Goal: Task Accomplishment & Management: Manage account settings

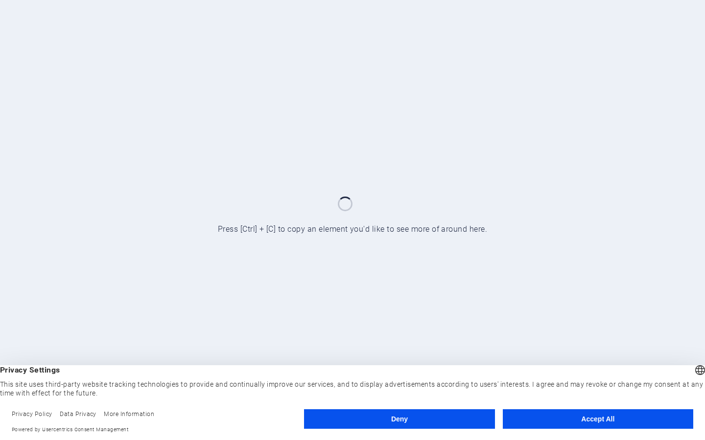
click at [416, 420] on button "Deny" at bounding box center [399, 420] width 190 height 20
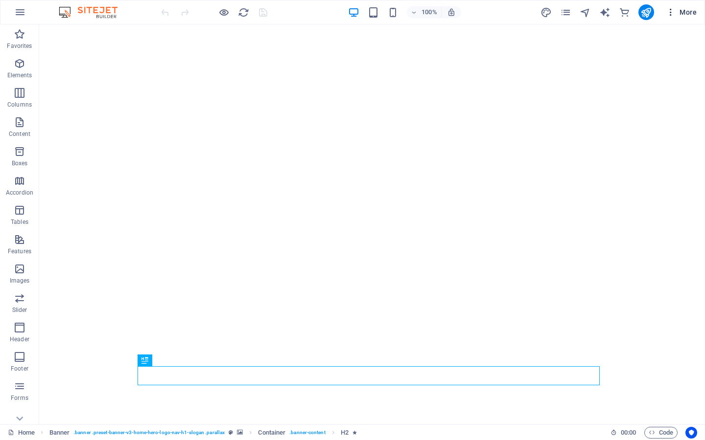
click at [668, 10] on icon "button" at bounding box center [671, 12] width 10 height 10
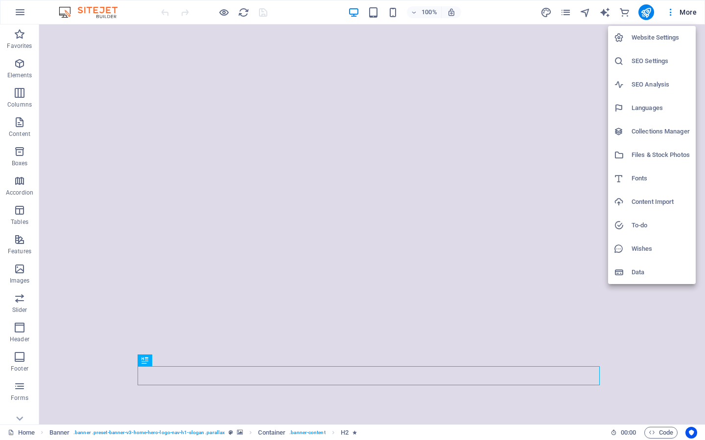
click at [622, 271] on icon at bounding box center [619, 273] width 10 height 10
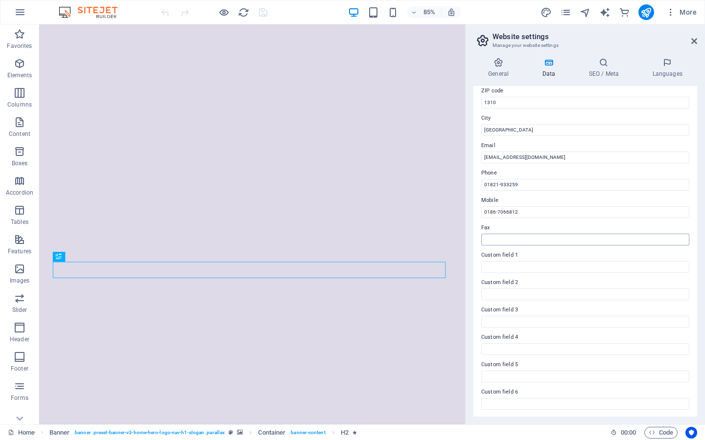
scroll to position [139, 0]
click at [668, 11] on icon "button" at bounding box center [671, 12] width 10 height 10
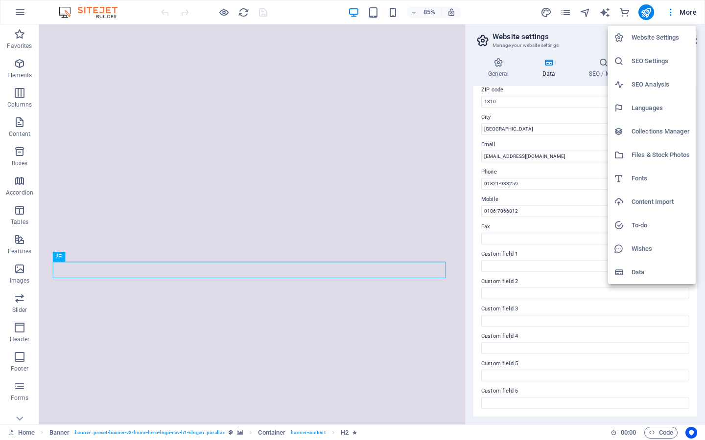
click at [653, 37] on h6 "Website Settings" at bounding box center [660, 38] width 58 height 12
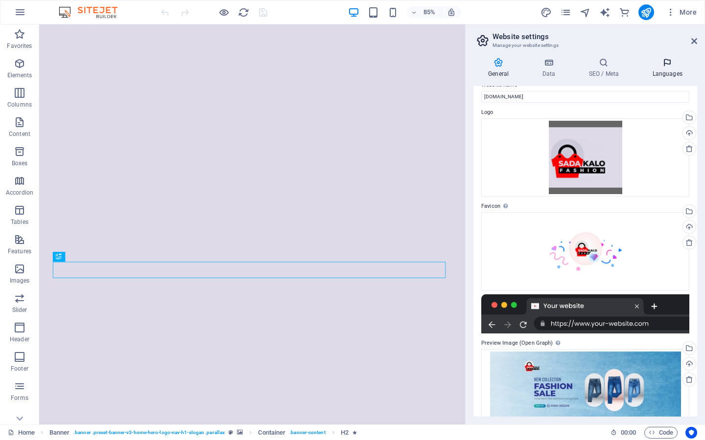
scroll to position [0, 0]
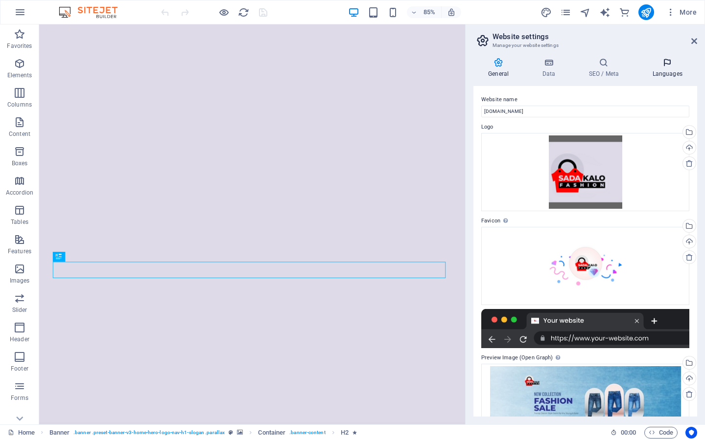
click at [667, 66] on icon at bounding box center [667, 63] width 60 height 10
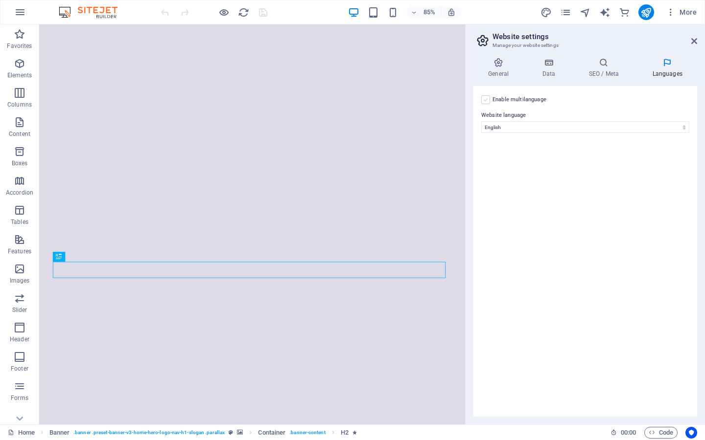
click at [486, 98] on label at bounding box center [485, 99] width 9 height 9
click at [0, 0] on input "Enable multilanguage To disable multilanguage delete all languages until only o…" at bounding box center [0, 0] width 0 height 0
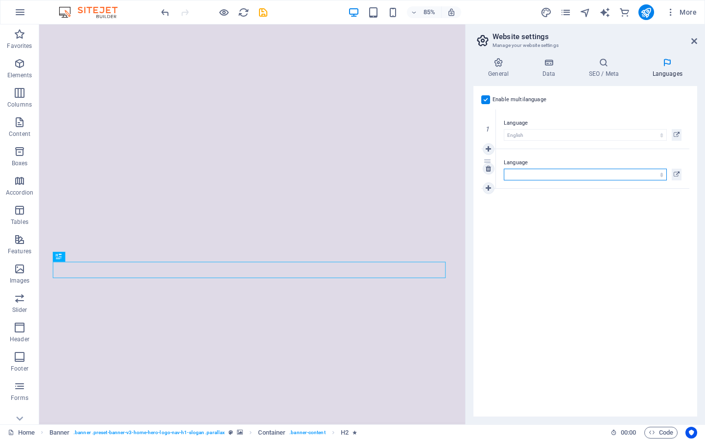
click at [550, 173] on select "Abkhazian Afar Afrikaans Akan Albanian Amharic Arabic Aragonese Armenian Assame…" at bounding box center [585, 175] width 163 height 12
select select "18"
click at [504, 169] on select "Abkhazian Afar Afrikaans Akan Albanian Amharic Arabic Aragonese Armenian Assame…" at bounding box center [585, 175] width 163 height 12
click at [604, 10] on body "[PERSON_NAME] Fashion Home Favorites Elements Columns Content Boxes Accordion T…" at bounding box center [352, 220] width 705 height 440
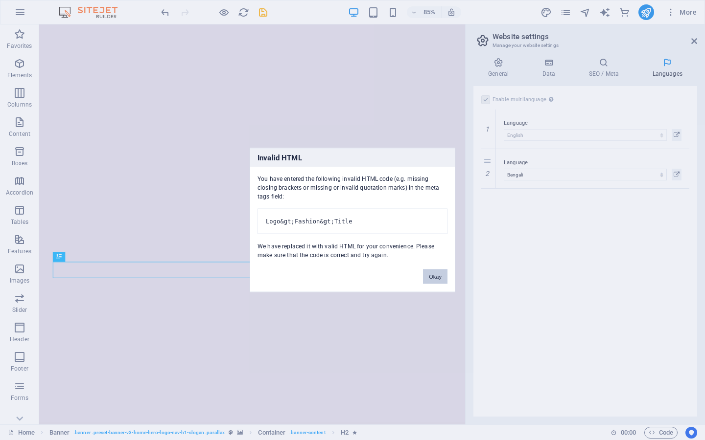
click at [436, 276] on button "Okay" at bounding box center [435, 277] width 24 height 15
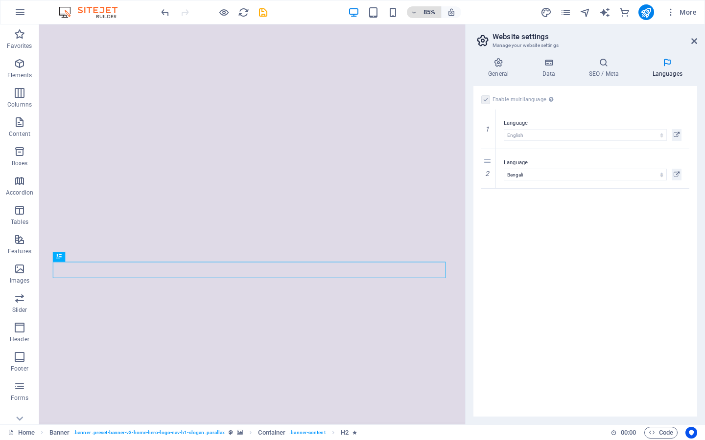
click at [414, 12] on icon "button" at bounding box center [414, 12] width 7 height 6
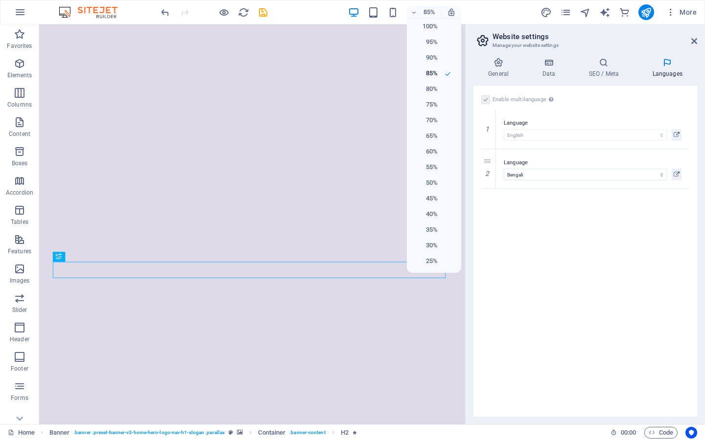
click at [447, 11] on div at bounding box center [352, 220] width 705 height 440
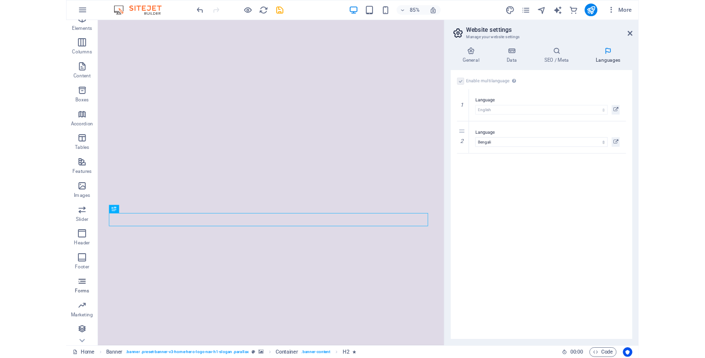
scroll to position [69, 0]
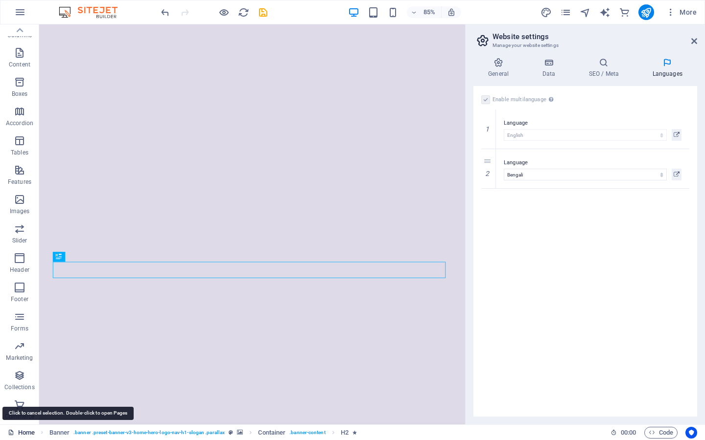
click at [22, 434] on link "Home" at bounding box center [21, 433] width 27 height 12
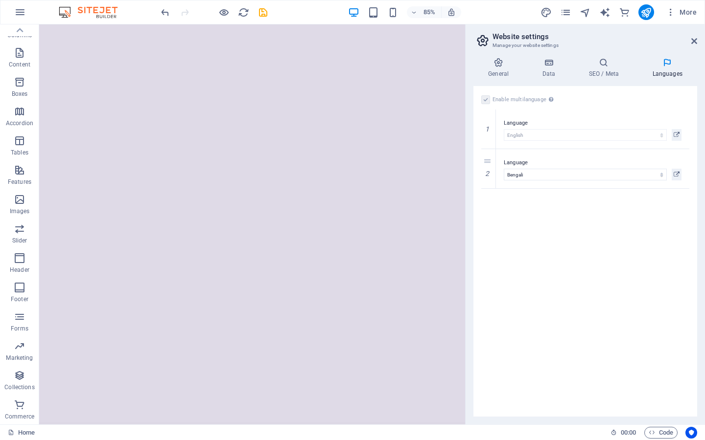
click at [105, 12] on img at bounding box center [92, 12] width 73 height 12
click at [158, 12] on div "85% More" at bounding box center [352, 11] width 704 height 23
click at [18, 12] on icon "button" at bounding box center [20, 12] width 12 height 12
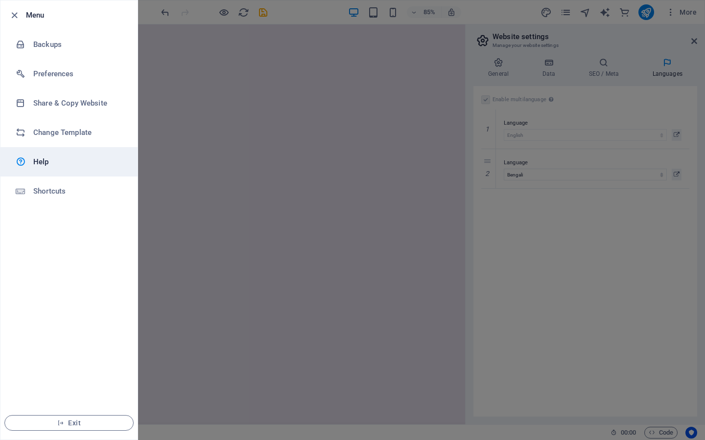
click at [55, 167] on h6 "Help" at bounding box center [78, 162] width 91 height 12
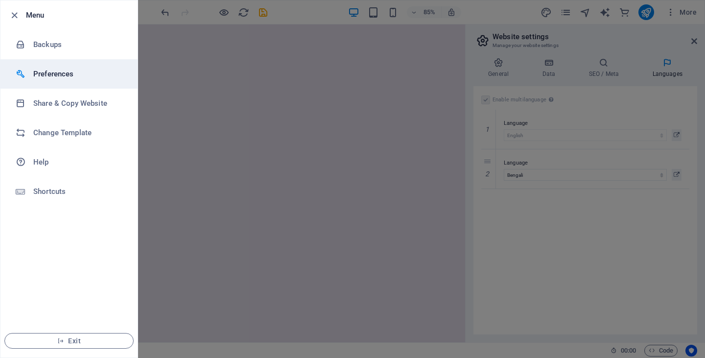
click at [68, 76] on h6 "Preferences" at bounding box center [78, 74] width 91 height 12
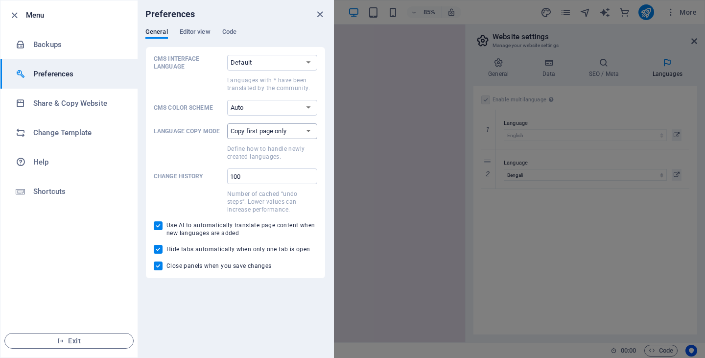
click at [279, 132] on select "Copy first page only Copy all pages" at bounding box center [272, 131] width 90 height 16
click at [279, 118] on div "CMS Interface Language Default Deutsch English Español Suomi* Français Magyar I…" at bounding box center [235, 162] width 163 height 215
click at [282, 112] on select "Auto Dark Light" at bounding box center [272, 108] width 90 height 16
click at [279, 72] on label "CMS Interface Language Default Deutsch English Español Suomi* Français Magyar I…" at bounding box center [235, 73] width 163 height 37
click at [279, 70] on select "Default Deutsch English Español Suomi* Français Magyar Italiano Nederlands Pols…" at bounding box center [272, 63] width 90 height 16
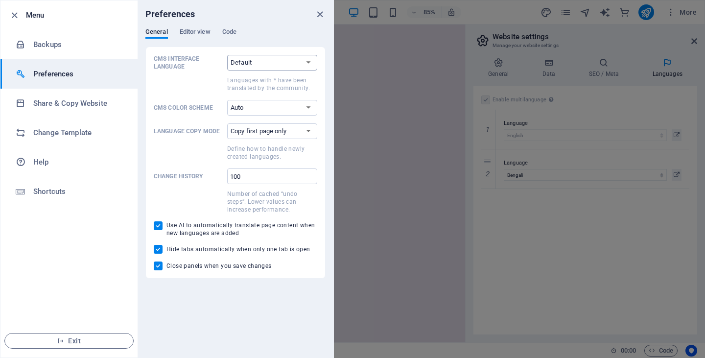
click at [280, 64] on select "Default Deutsch English Español Suomi* Français Magyar Italiano Nederlands Pols…" at bounding box center [272, 63] width 90 height 16
click at [201, 30] on span "Editor view" at bounding box center [195, 33] width 31 height 14
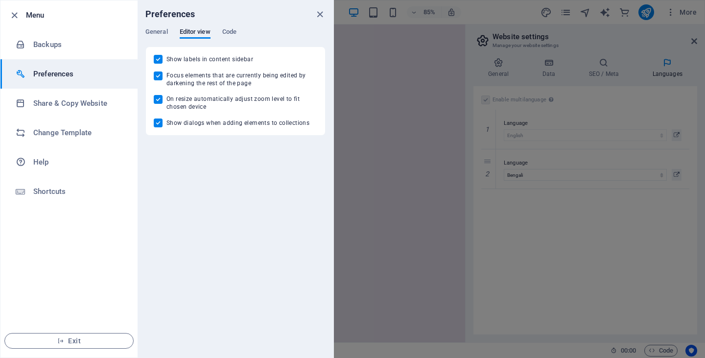
click at [157, 100] on input "On resize automatically adjust zoom level to fit chosen device" at bounding box center [160, 99] width 13 height 9
checkbox input "false"
click at [157, 73] on input "Focus elements that are currently being edited by darkening the rest of the page" at bounding box center [160, 75] width 13 height 9
checkbox input "false"
click at [160, 47] on div "Show labels in content sidebar Focus elements that are currently being edited b…" at bounding box center [235, 90] width 180 height 89
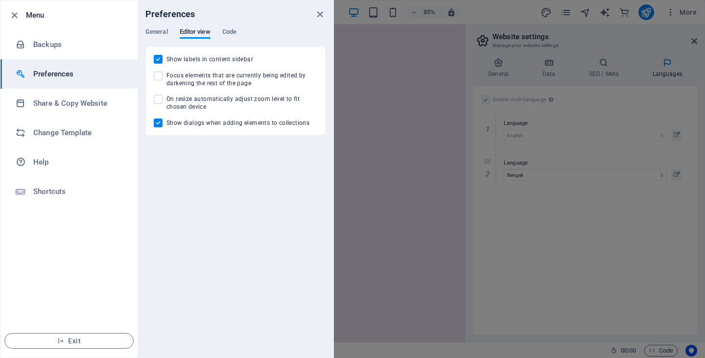
click at [158, 53] on div "Show labels in content sidebar Focus elements that are currently being edited b…" at bounding box center [235, 90] width 180 height 89
drag, startPoint x: 155, startPoint y: 122, endPoint x: 154, endPoint y: 117, distance: 4.9
click at [154, 124] on input "Show dialogs when adding elements to collections" at bounding box center [160, 122] width 13 height 9
checkbox input "false"
click at [158, 56] on input "Show labels in content sidebar" at bounding box center [160, 59] width 13 height 9
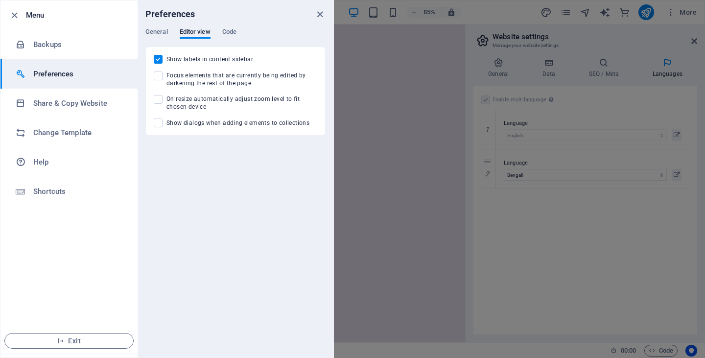
checkbox input "false"
click at [97, 343] on span "Exit" at bounding box center [69, 341] width 113 height 8
